Goal: Task Accomplishment & Management: Manage account settings

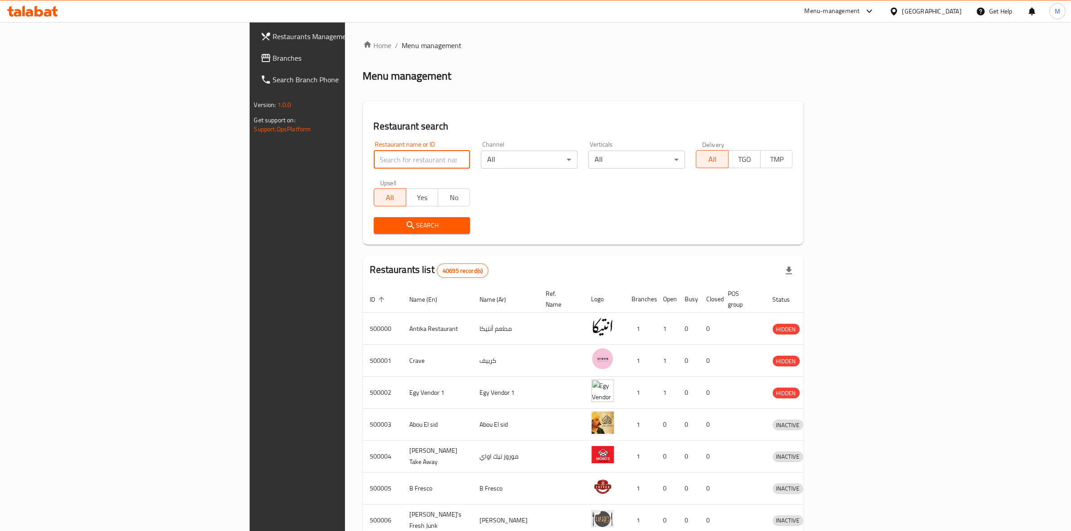
click at [374, 165] on input "search" at bounding box center [422, 160] width 97 height 18
type input "ي"
type input "domino's"
click button "Search" at bounding box center [422, 225] width 97 height 17
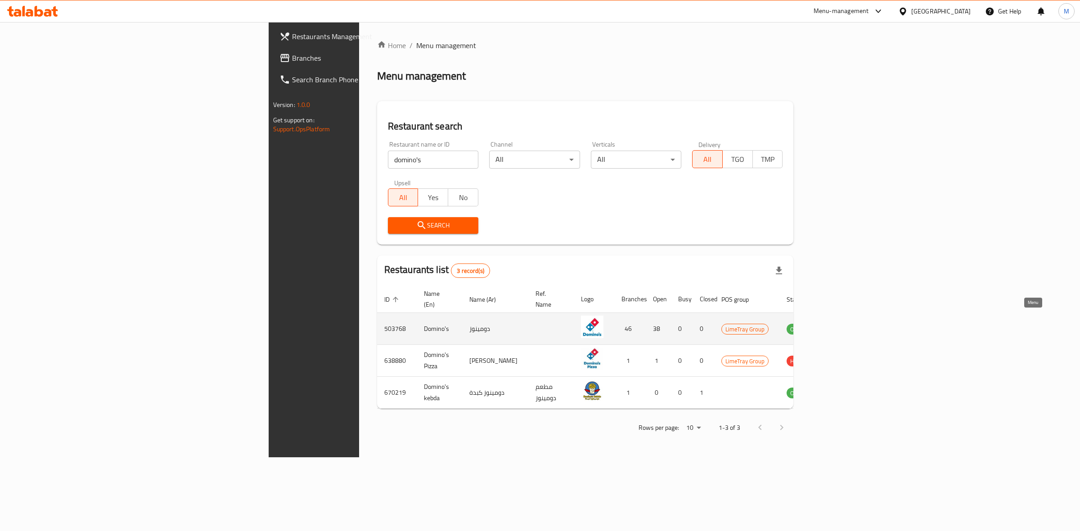
click at [850, 323] on link "enhanced table" at bounding box center [842, 328] width 17 height 11
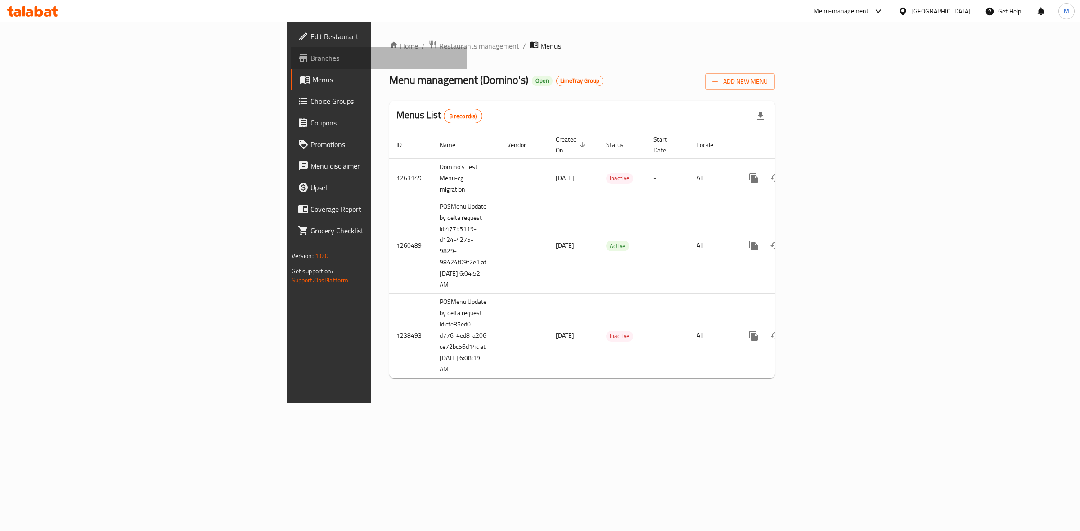
click at [310, 60] on span "Branches" at bounding box center [385, 58] width 150 height 11
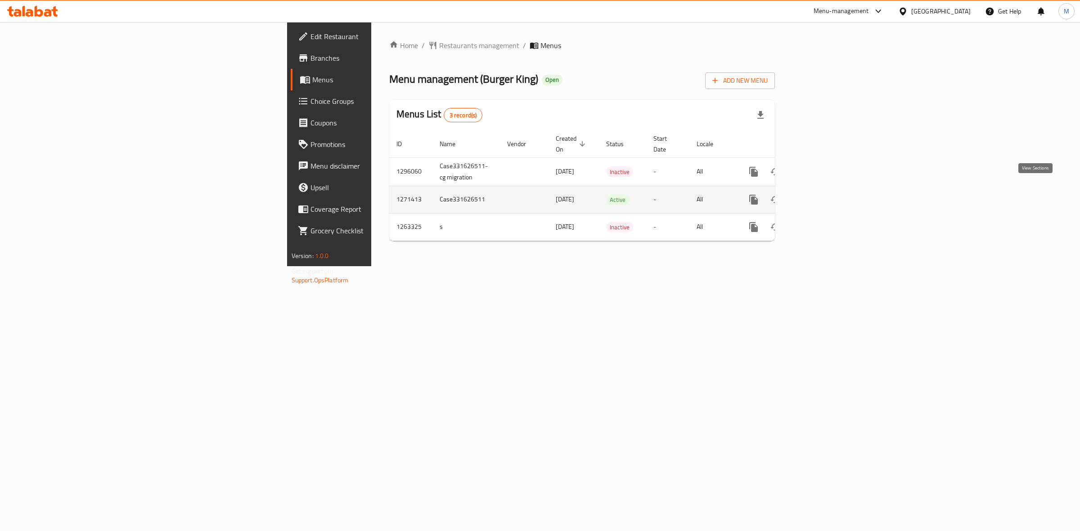
click at [822, 196] on icon "enhanced table" at bounding box center [818, 200] width 8 height 8
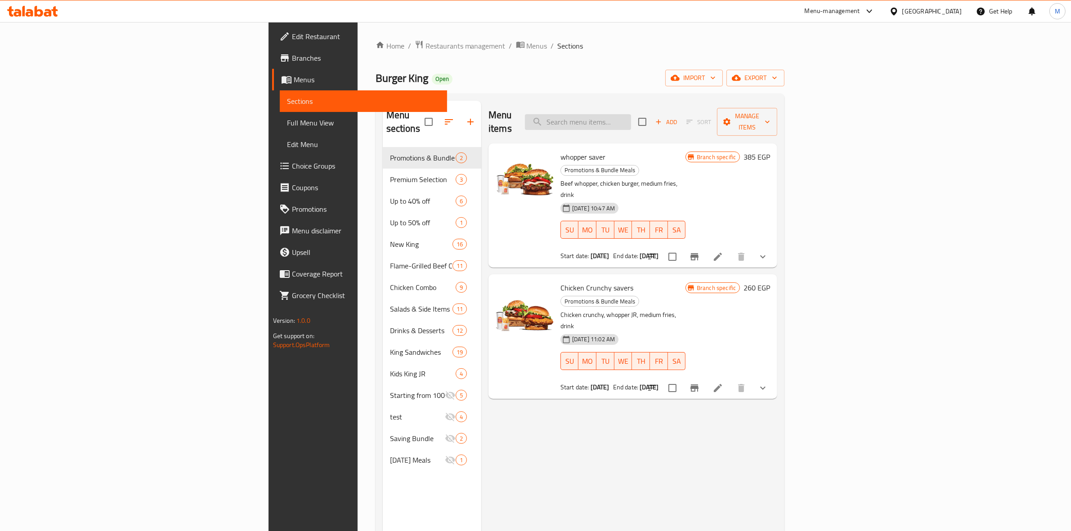
click at [631, 118] on input "search" at bounding box center [578, 122] width 106 height 16
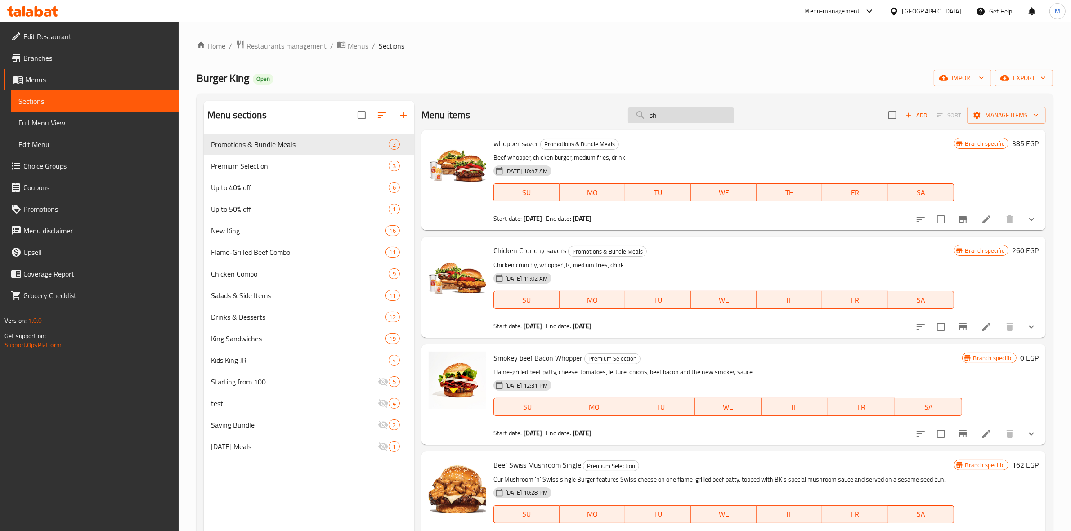
type input "s"
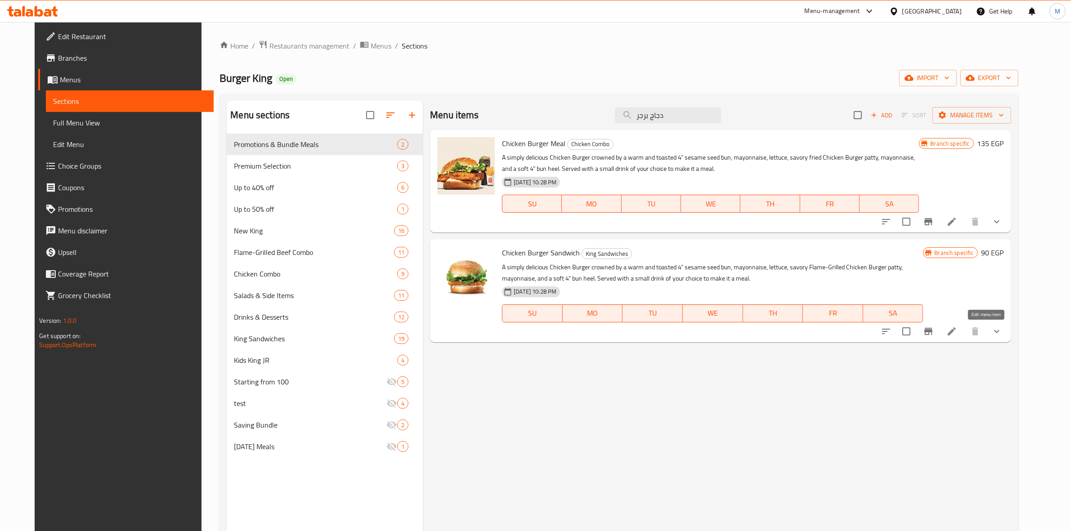
type input "دجاج برجر"
click at [957, 328] on icon at bounding box center [952, 331] width 11 height 11
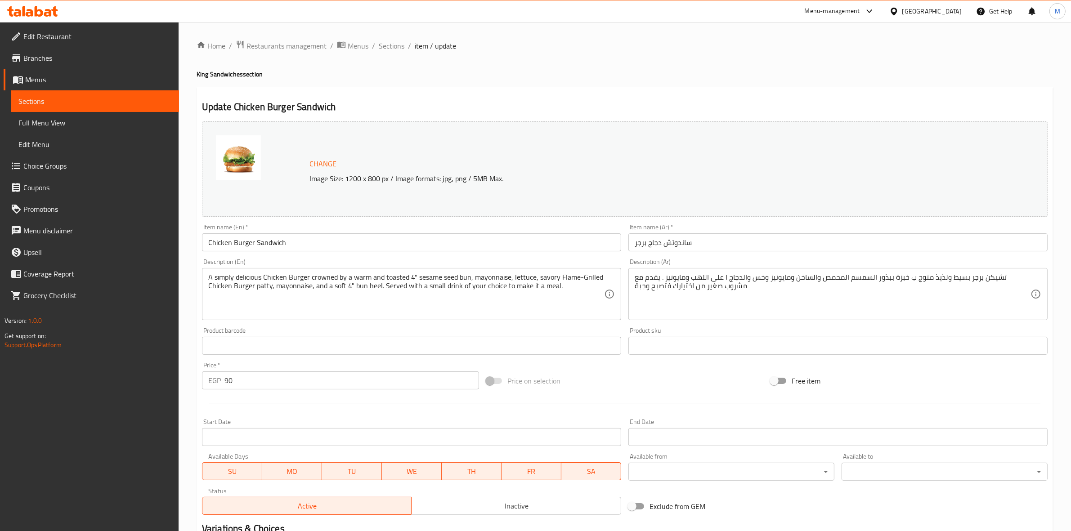
drag, startPoint x: 633, startPoint y: 277, endPoint x: 650, endPoint y: 277, distance: 17.5
click at [650, 277] on div "تشيكن برجر بسيط ولذيذ متوج ب خبزة ببذور السمسم المحمص والساخن ومايونيز وخس والد…" at bounding box center [837, 294] width 419 height 52
click at [633, 288] on div "تشيكن برجر بسيط ولذيذ متوج ب خبزة ببذور السمسم المحمص والساخن ومايونيز وخس والد…" at bounding box center [837, 294] width 419 height 52
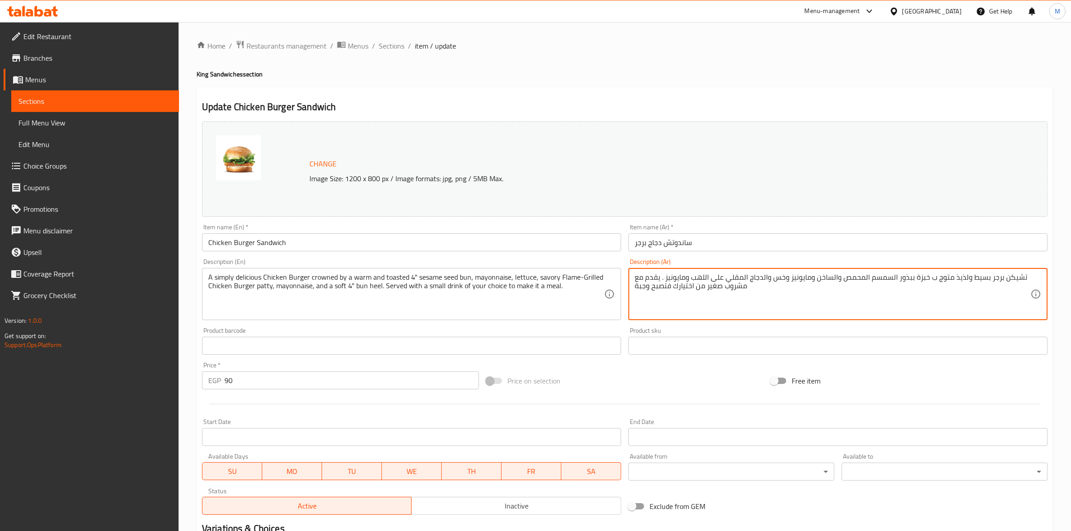
drag, startPoint x: 751, startPoint y: 289, endPoint x: 634, endPoint y: 290, distance: 117.0
click at [635, 290] on textarea "تشيكن برجر بسيط ولذيذ متوج ب خبزة ببذور السمسم المحمص والساخن ومايونيز وخس والد…" at bounding box center [833, 294] width 396 height 43
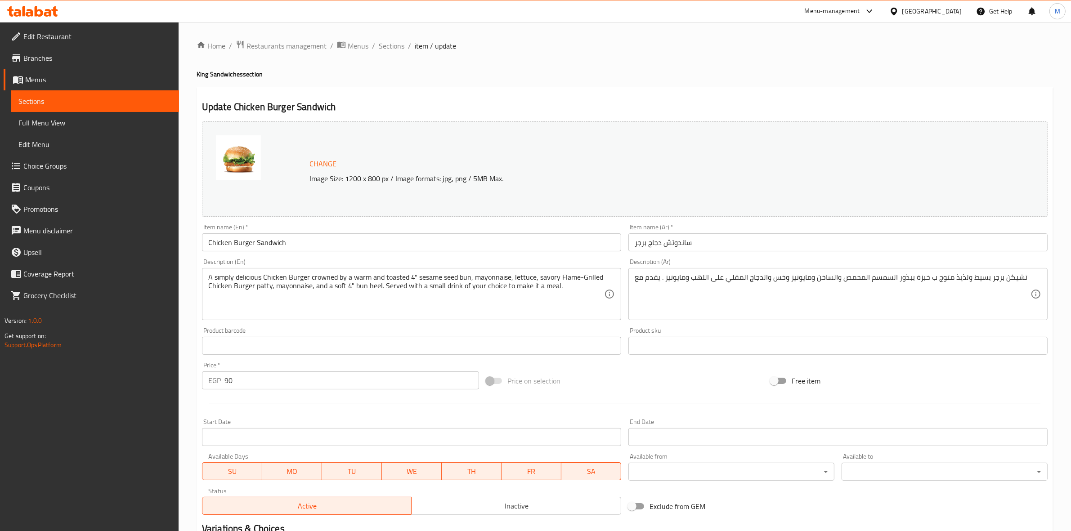
drag, startPoint x: 632, startPoint y: 279, endPoint x: 657, endPoint y: 278, distance: 24.8
click at [657, 278] on div "تشيكن برجر بسيط ولذيذ متوج ب خبزة ببذور السمسم المحمص والساخن ومايونيز وخس والد…" at bounding box center [837, 294] width 419 height 52
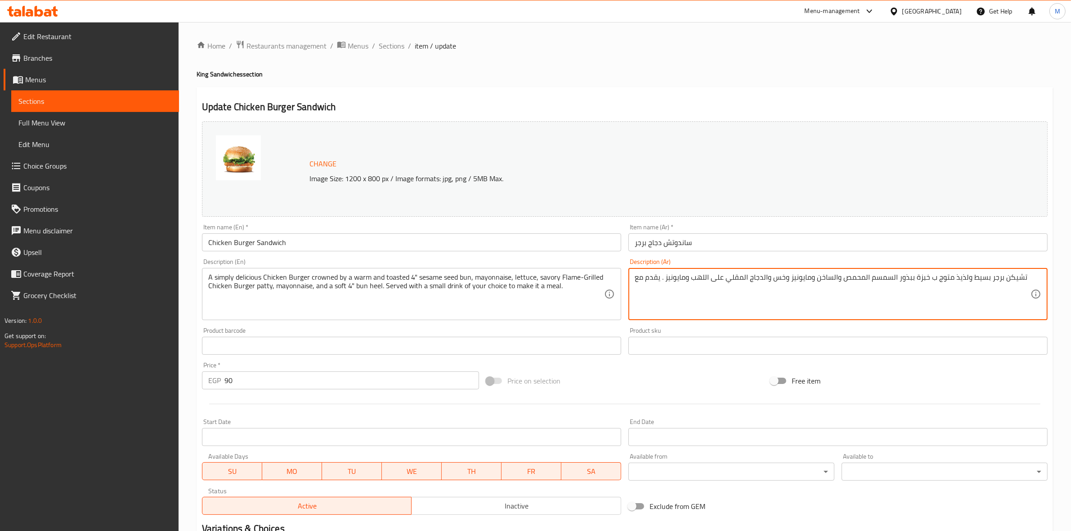
drag, startPoint x: 634, startPoint y: 278, endPoint x: 660, endPoint y: 277, distance: 25.6
click at [660, 277] on textarea "تشيكن برجر بسيط ولذيذ متوج ب خبزة ببذور السمسم المحمص والساخن ومايونيز وخس والد…" at bounding box center [833, 294] width 396 height 43
type textarea "تشيكن برجر بسيط ولذيذ متوج ب خبزة ببذور السمسم المحمص والساخن ومايونيز وخس والد…"
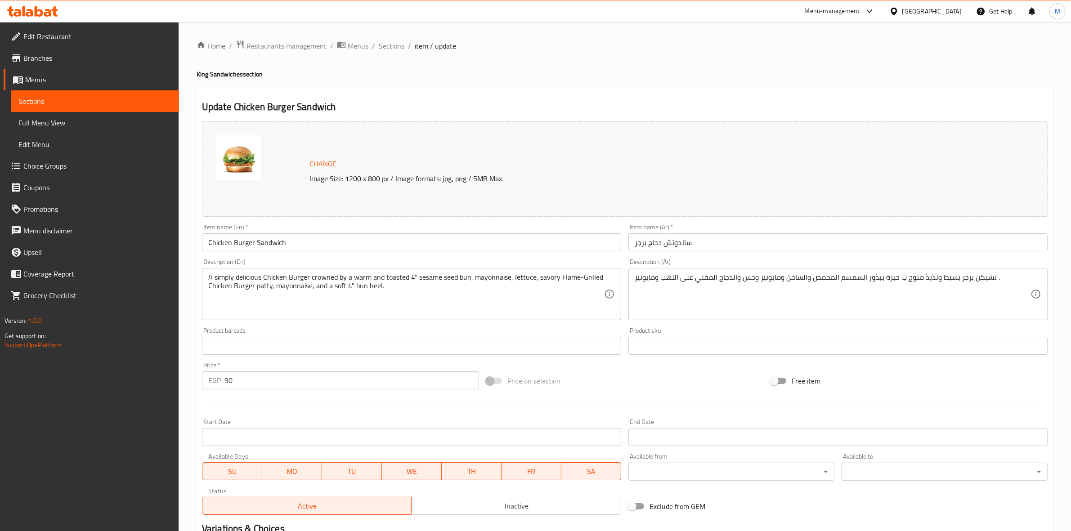
click at [606, 279] on div "A simply delicious Chicken Burger crowned by a warm and toasted 4" sesame seed …" at bounding box center [411, 294] width 419 height 52
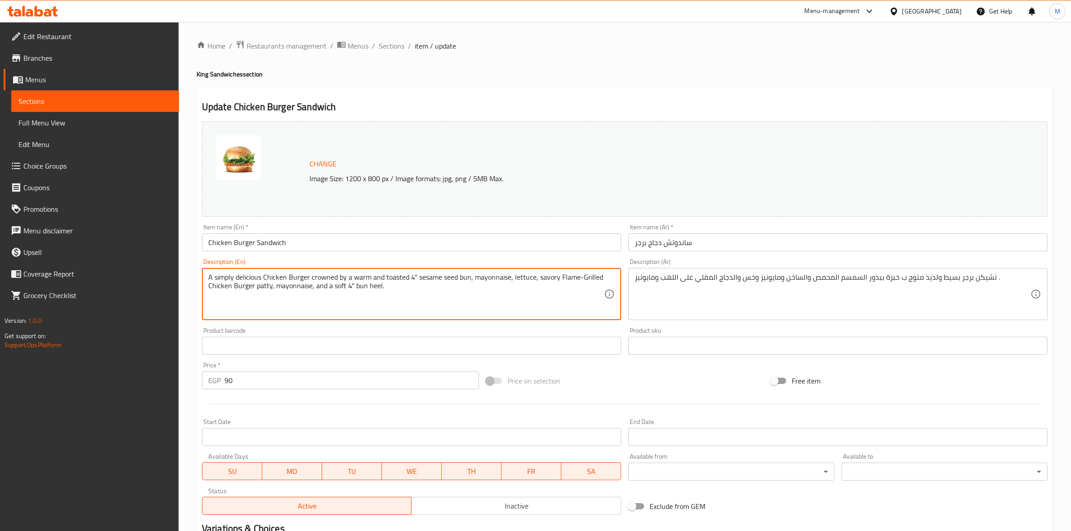
click at [603, 277] on textarea "A simply delicious Chicken Burger crowned by a warm and toasted 4" sesame seed …" at bounding box center [406, 294] width 396 height 43
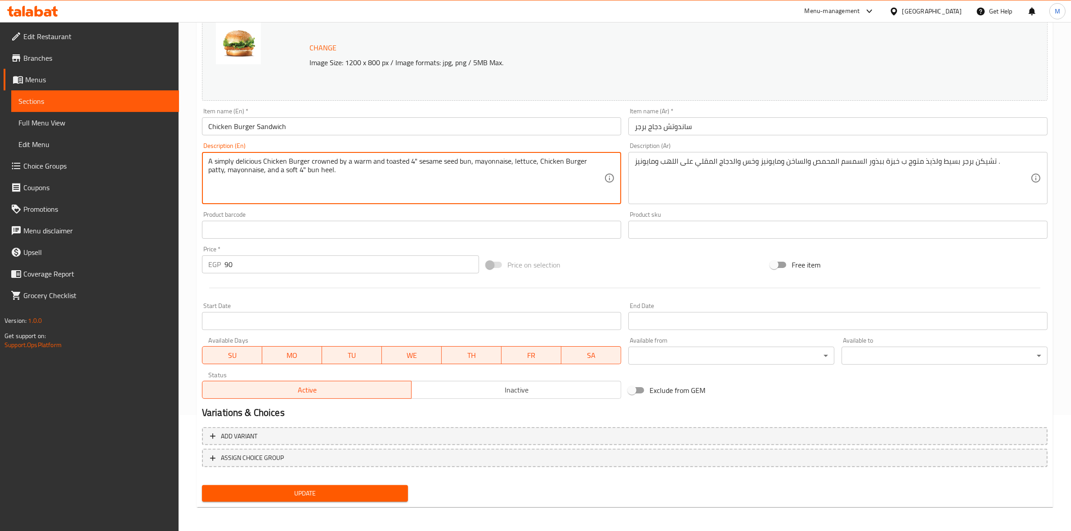
type textarea "A simply delicious Chicken Burger crowned by a warm and toasted 4" sesame seed …"
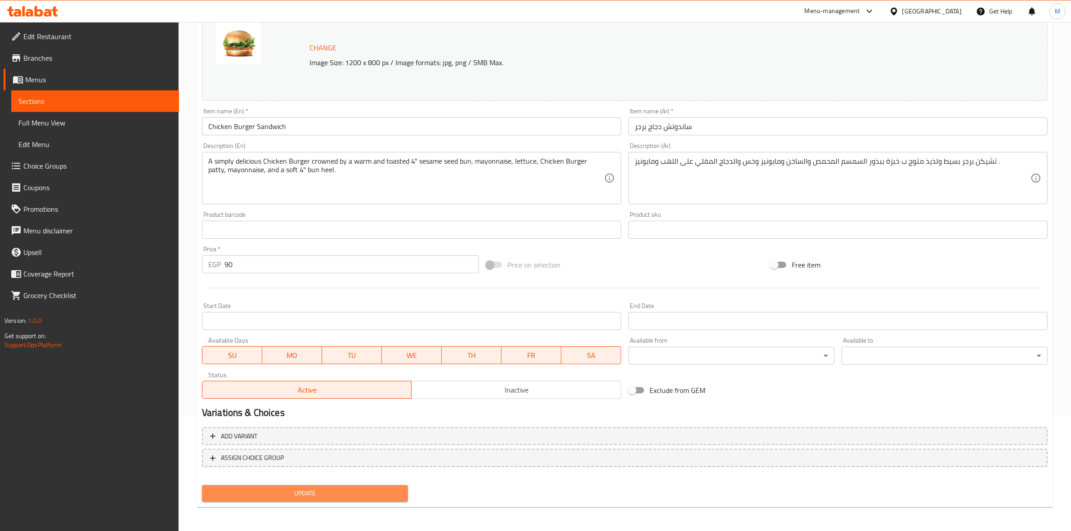
click at [302, 498] on span "Update" at bounding box center [305, 493] width 192 height 11
